Goal: Task Accomplishment & Management: Complete application form

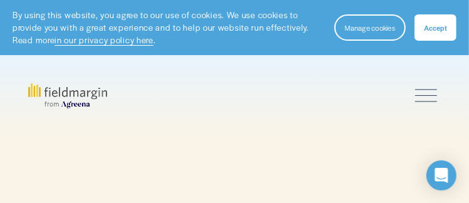
click at [428, 94] on div at bounding box center [426, 95] width 22 height 22
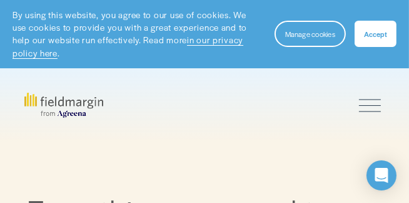
click at [372, 39] on button "Accept" at bounding box center [376, 34] width 42 height 26
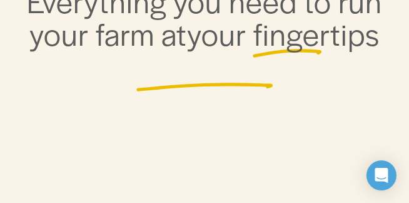
scroll to position [250, 0]
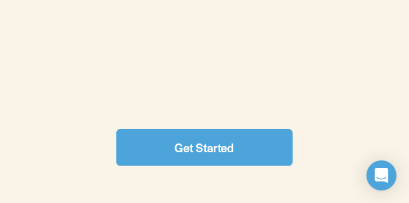
click at [204, 151] on link "Get Started" at bounding box center [204, 147] width 176 height 37
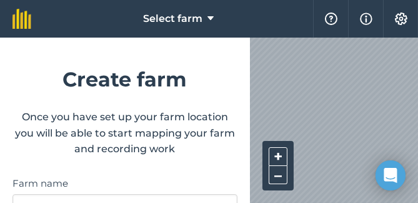
scroll to position [62, 0]
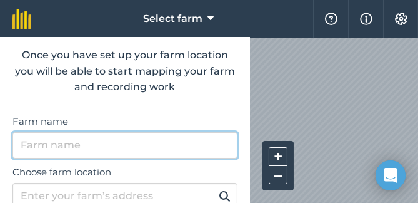
click at [81, 150] on input "Farm name" at bounding box center [125, 145] width 225 height 26
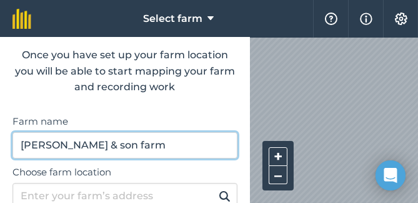
scroll to position [125, 0]
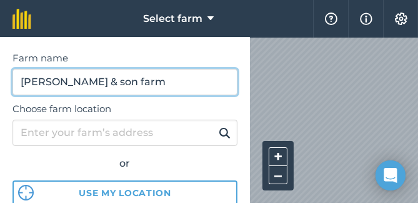
type input "jackson & son farm"
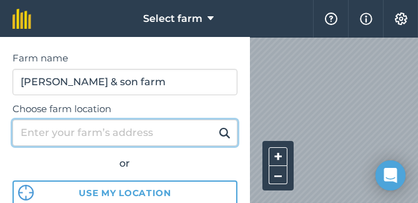
click at [59, 137] on input "Choose farm location" at bounding box center [125, 132] width 225 height 26
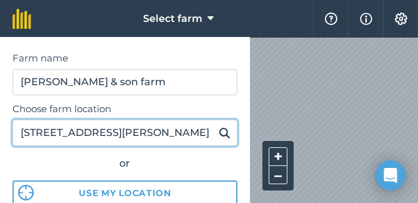
scroll to position [188, 0]
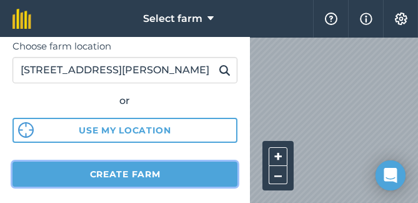
click at [77, 175] on button "Create farm" at bounding box center [125, 173] width 225 height 25
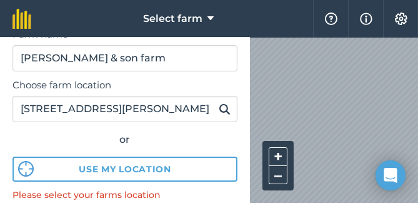
scroll to position [125, 0]
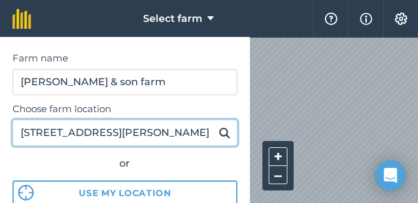
click at [153, 135] on input "7437 Craig Springs RD" at bounding box center [125, 132] width 225 height 26
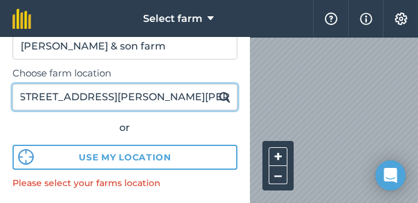
scroll to position [188, 0]
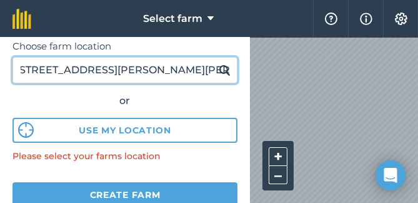
type input "7437 Craig Springs RD Sturgis MS. 39769"
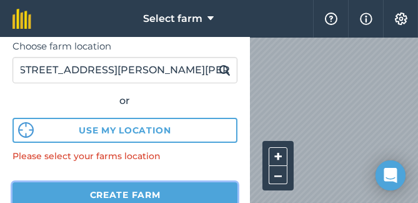
scroll to position [0, 0]
click at [132, 191] on button "Create farm" at bounding box center [125, 194] width 225 height 25
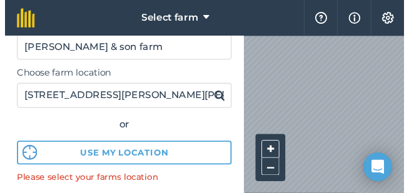
scroll to position [220, 0]
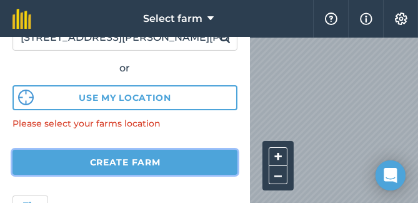
click at [131, 161] on button "Create farm" at bounding box center [125, 162] width 225 height 25
click at [131, 160] on button "Create farm" at bounding box center [125, 162] width 225 height 25
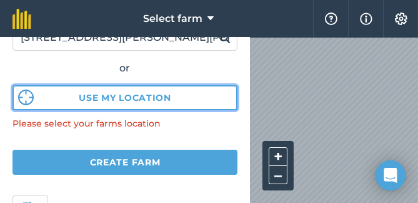
click at [104, 101] on button "Use my location" at bounding box center [125, 97] width 225 height 25
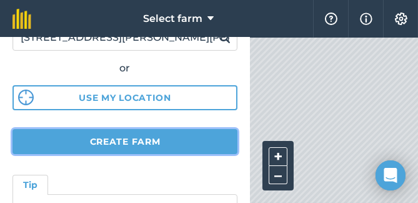
click at [108, 141] on button "Create farm" at bounding box center [125, 141] width 225 height 25
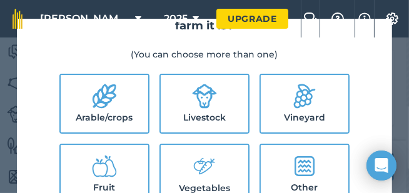
scroll to position [62, 0]
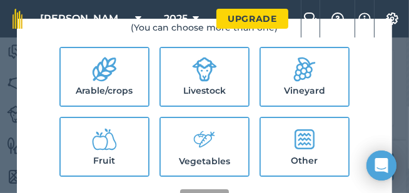
click at [193, 81] on icon at bounding box center [204, 69] width 25 height 25
checkbox input "true"
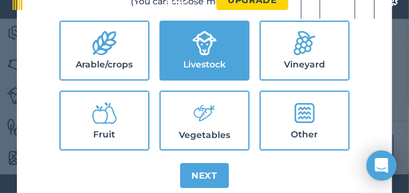
scroll to position [28, 0]
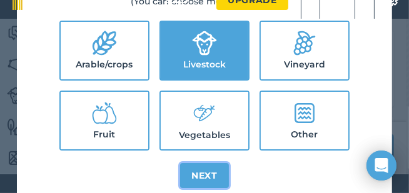
click at [193, 163] on button "Next" at bounding box center [204, 175] width 49 height 25
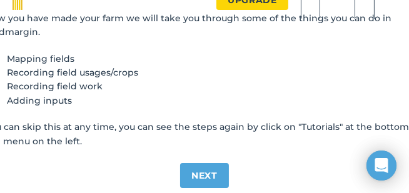
click at [145, 137] on p "You can skip this at any time, you can see the steps again by click on "Tutoria…" at bounding box center [204, 134] width 439 height 28
click at [144, 148] on div "Getting started Now you have made your farm we will take you through some of th…" at bounding box center [204, 85] width 469 height 238
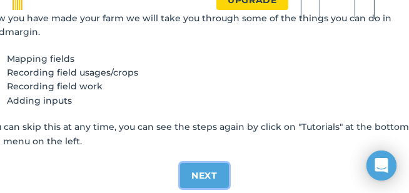
click at [203, 171] on button "Next" at bounding box center [204, 175] width 49 height 25
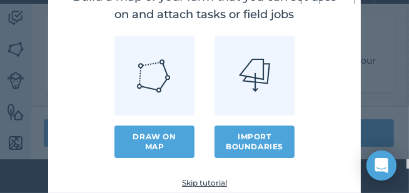
scroll to position [38, 0]
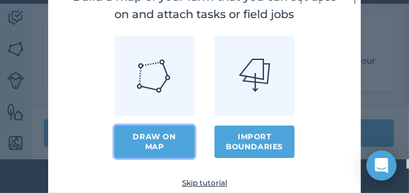
click at [165, 146] on link "Draw on map" at bounding box center [154, 142] width 80 height 33
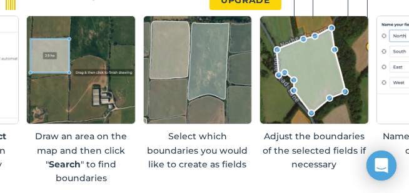
scroll to position [28, 0]
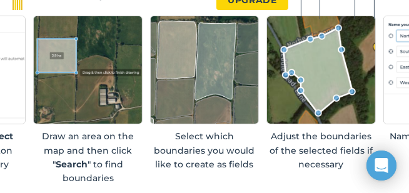
click at [70, 188] on div "How to create boundaries Now you can add fields with a click. Here's how: Selec…" at bounding box center [204, 76] width 601 height 253
click at [71, 187] on div "How to create boundaries Now you can add fields with a click. Here's how: Selec…" at bounding box center [204, 76] width 601 height 253
drag, startPoint x: 71, startPoint y: 187, endPoint x: 41, endPoint y: 172, distance: 34.1
click at [41, 173] on p "Draw an area on the map and then click " Search " to find boundaries" at bounding box center [87, 157] width 109 height 56
click at [78, 81] on img at bounding box center [87, 70] width 109 height 109
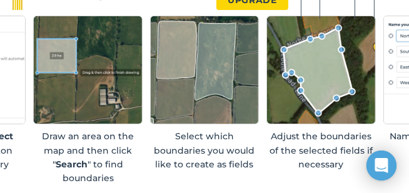
click at [83, 87] on img at bounding box center [87, 70] width 109 height 109
click at [104, 45] on img at bounding box center [87, 70] width 109 height 109
click at [103, 46] on img at bounding box center [87, 70] width 109 height 109
click at [103, 48] on img at bounding box center [87, 70] width 109 height 109
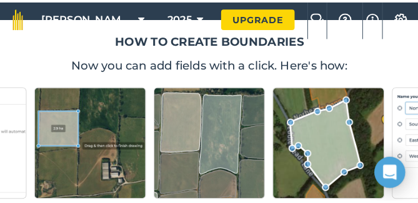
scroll to position [0, 0]
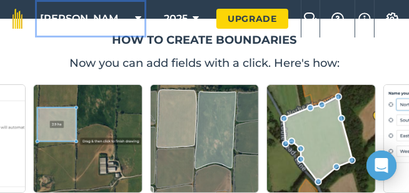
click at [108, 6] on button "jackson & son farm" at bounding box center [90, 19] width 111 height 38
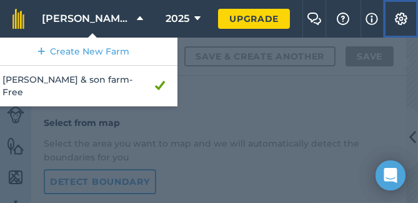
click at [399, 19] on img at bounding box center [401, 19] width 15 height 13
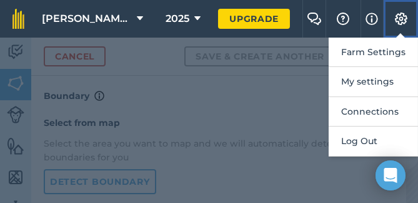
click at [399, 19] on img at bounding box center [401, 19] width 15 height 13
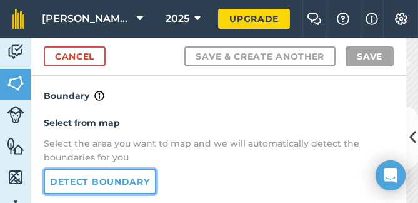
click at [104, 182] on link "Detect boundary" at bounding box center [100, 181] width 113 height 25
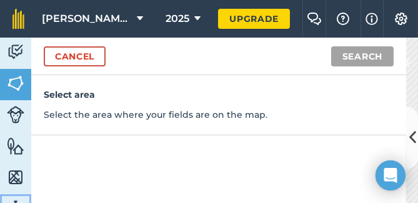
select select "MEMBER"
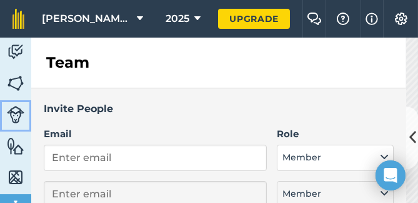
drag, startPoint x: 18, startPoint y: 116, endPoint x: 17, endPoint y: 156, distance: 40.1
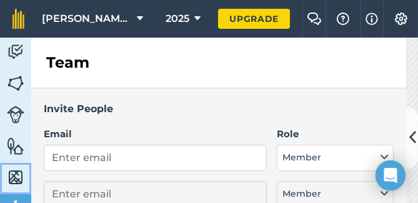
click at [19, 178] on img at bounding box center [16, 177] width 18 height 19
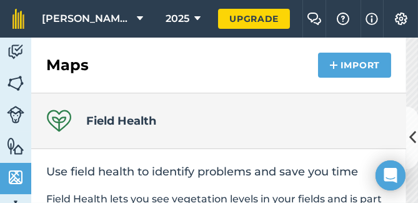
drag, startPoint x: 19, startPoint y: 178, endPoint x: 223, endPoint y: 73, distance: 229.7
click at [223, 73] on div "Maps Import" at bounding box center [218, 66] width 375 height 56
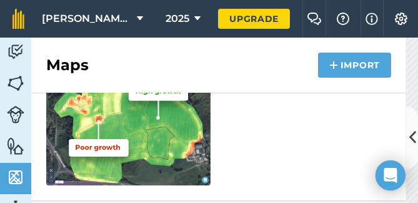
scroll to position [280, 0]
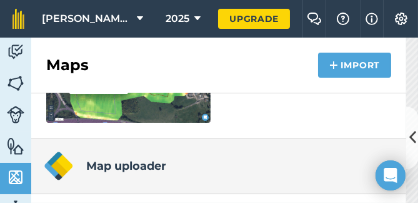
click at [56, 163] on img at bounding box center [59, 166] width 30 height 30
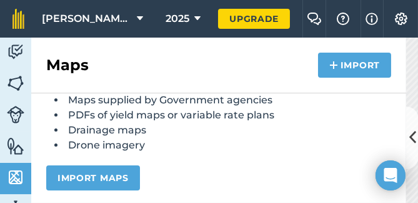
scroll to position [468, 0]
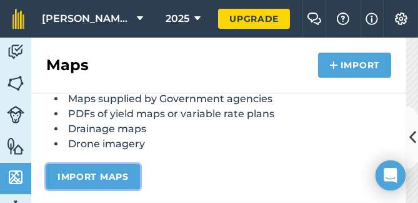
click at [101, 175] on button "Import maps" at bounding box center [93, 176] width 94 height 25
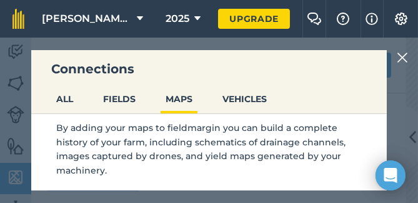
scroll to position [102, 0]
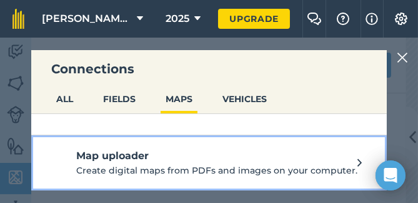
click at [358, 164] on icon at bounding box center [360, 163] width 4 height 14
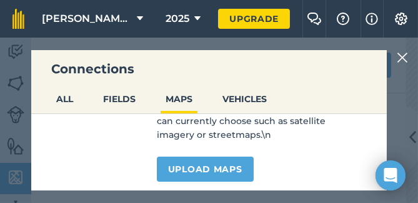
scroll to position [156, 0]
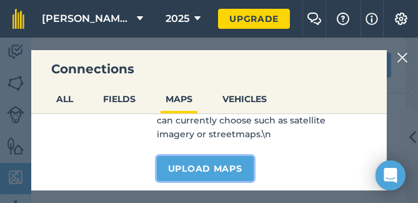
click at [196, 171] on link "Upload maps" at bounding box center [205, 168] width 97 height 25
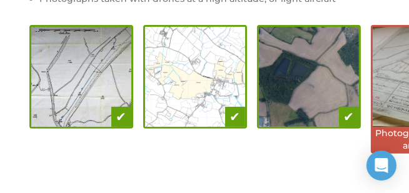
scroll to position [250, 0]
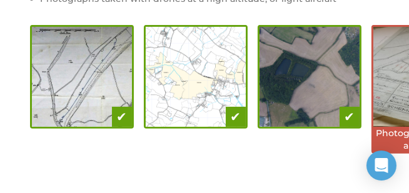
click at [196, 67] on img at bounding box center [196, 77] width 100 height 100
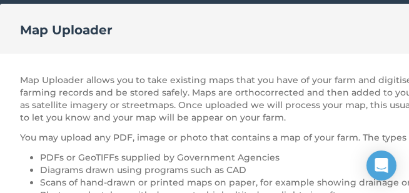
scroll to position [0, 0]
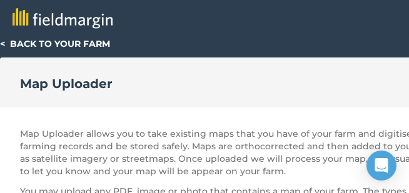
click at [63, 43] on link "< Back to your farm" at bounding box center [55, 43] width 110 height 11
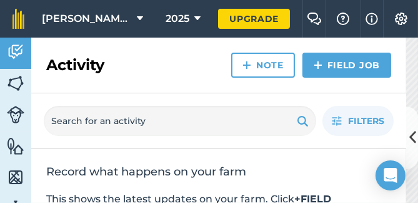
click at [170, 70] on div "Activity Note Field Job" at bounding box center [218, 66] width 375 height 56
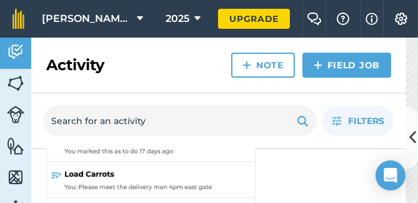
scroll to position [175, 0]
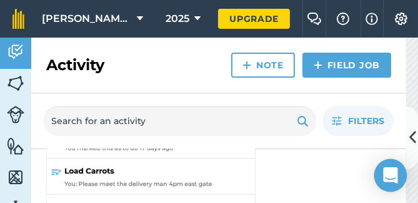
click at [393, 190] on body "jackson & son farm 2025 Upgrade Farm Chat Help Info Settings Map printing is no…" at bounding box center [209, 101] width 418 height 203
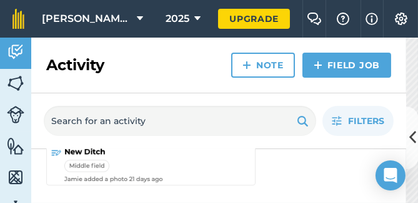
scroll to position [230, 0]
